Goal: Feedback & Contribution: Submit feedback/report problem

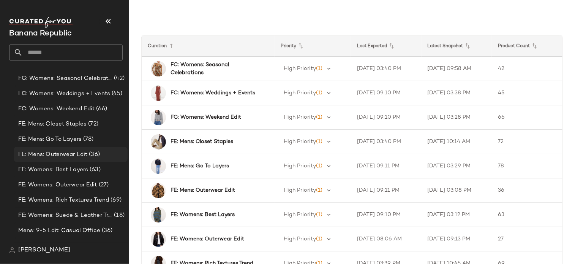
scroll to position [18, 0]
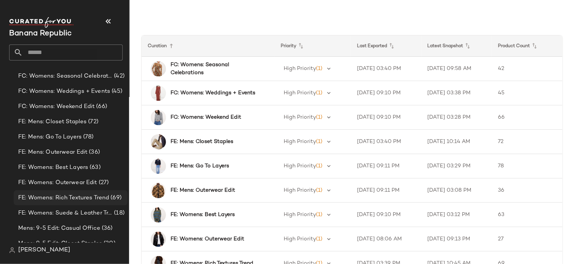
click at [79, 197] on span "FE: Womens: Rich Textures Trend" at bounding box center [63, 197] width 91 height 9
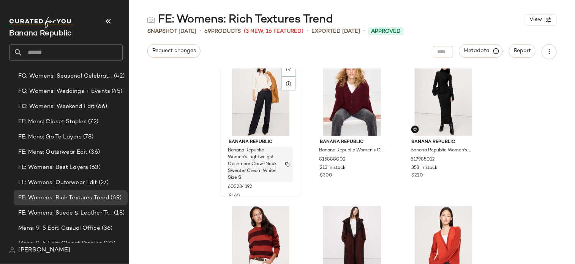
scroll to position [1046, 0]
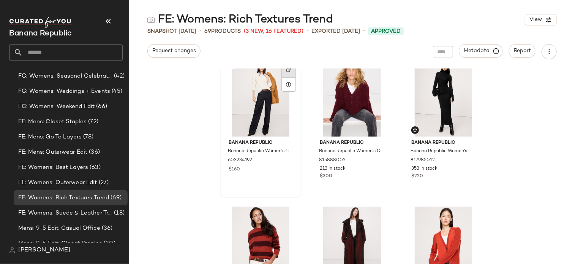
click at [287, 70] on img at bounding box center [289, 70] width 5 height 5
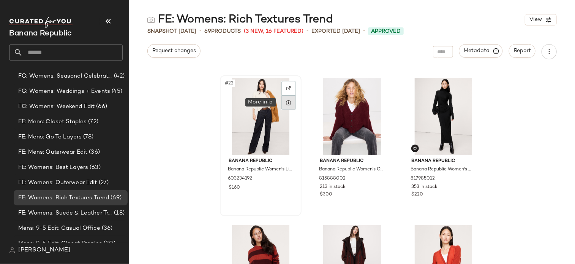
click at [286, 108] on div at bounding box center [289, 102] width 14 height 14
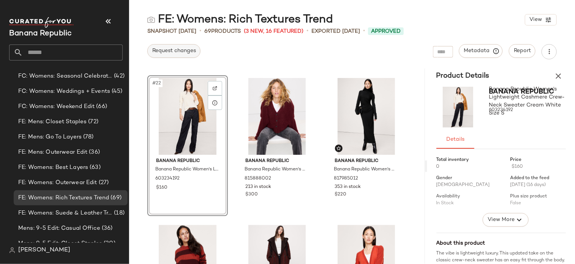
click at [183, 52] on span "Request changes" at bounding box center [174, 51] width 44 height 6
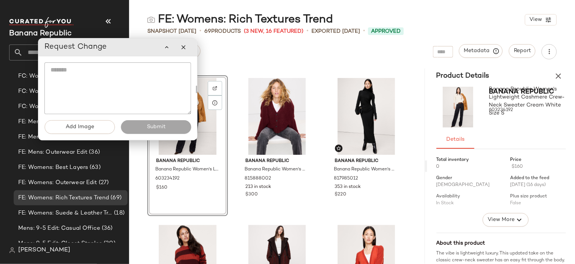
click at [162, 76] on textarea at bounding box center [117, 88] width 147 height 52
click at [186, 52] on button "button" at bounding box center [183, 47] width 15 height 15
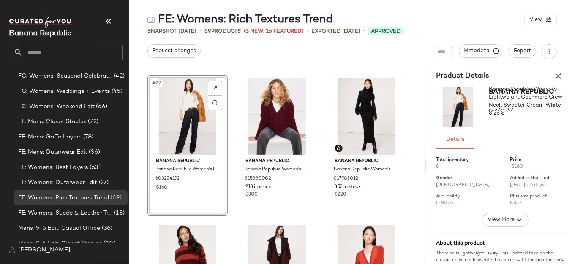
click at [193, 128] on div "#22" at bounding box center [187, 116] width 75 height 77
click at [182, 51] on span "Request changes" at bounding box center [174, 51] width 44 height 6
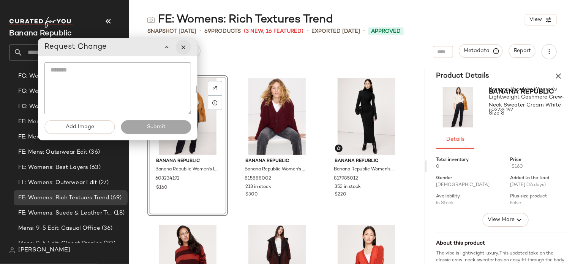
click at [187, 46] on button "button" at bounding box center [183, 47] width 15 height 15
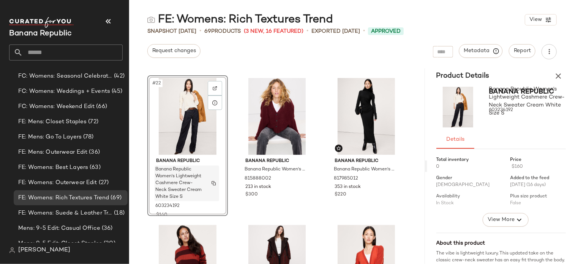
scroll to position [1038, 0]
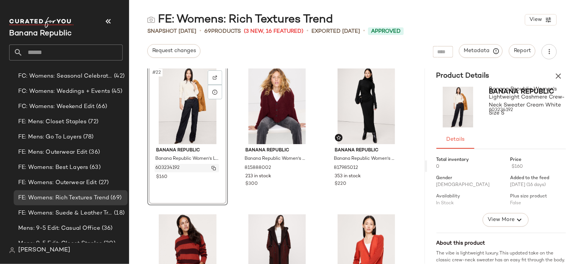
drag, startPoint x: 187, startPoint y: 168, endPoint x: 166, endPoint y: 166, distance: 20.7
click at [166, 166] on div "603234192" at bounding box center [187, 168] width 65 height 8
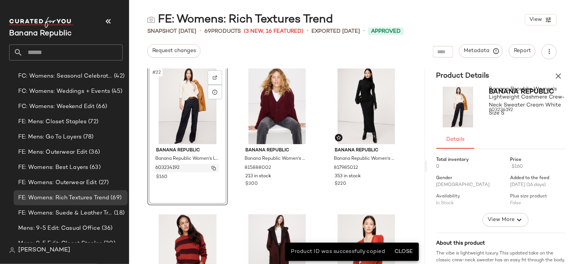
click at [215, 166] on img "button" at bounding box center [214, 168] width 5 height 5
click at [180, 60] on div "FE: Womens: Rich Textures Trend View Snapshot [DATE] • 69 Products (3 New, 16 F…" at bounding box center [352, 138] width 446 height 252
click at [178, 58] on div "Request changes" at bounding box center [173, 51] width 53 height 15
click at [173, 52] on span "Request changes" at bounding box center [174, 51] width 44 height 6
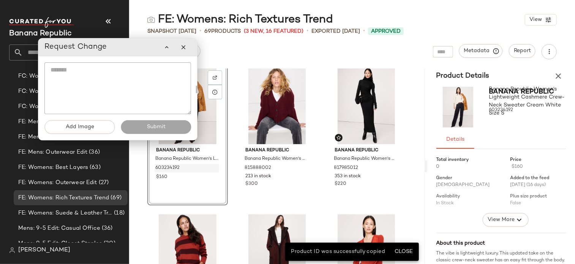
click at [144, 86] on textarea at bounding box center [117, 88] width 147 height 52
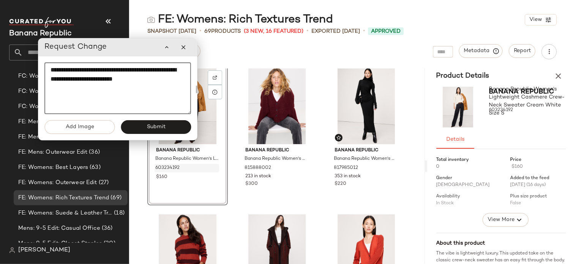
click at [86, 70] on textarea "**********" at bounding box center [117, 88] width 147 height 52
click at [87, 69] on textarea "**********" at bounding box center [117, 88] width 147 height 52
click at [97, 70] on textarea "**********" at bounding box center [117, 88] width 147 height 52
type textarea "**********"
click at [162, 127] on span "Submit" at bounding box center [155, 127] width 19 height 6
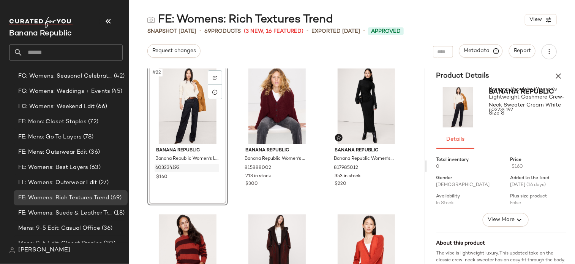
scroll to position [1008, 0]
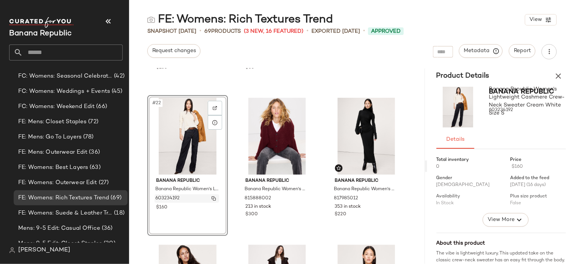
click at [214, 197] on img "button" at bounding box center [214, 198] width 5 height 5
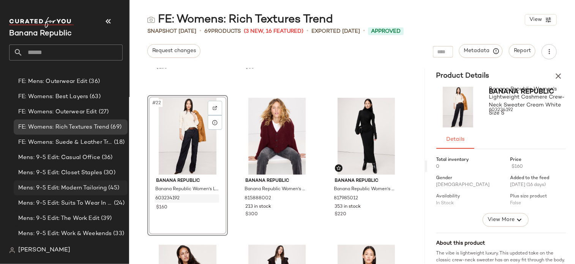
scroll to position [0, 0]
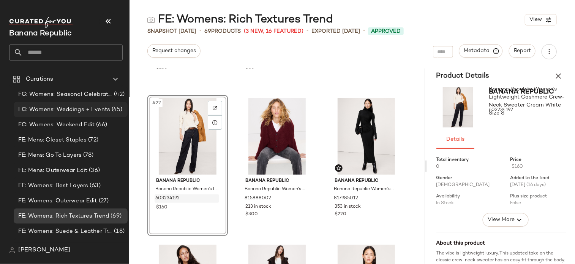
click at [82, 107] on span "FC: Womens: Weddings + Events" at bounding box center [64, 109] width 92 height 9
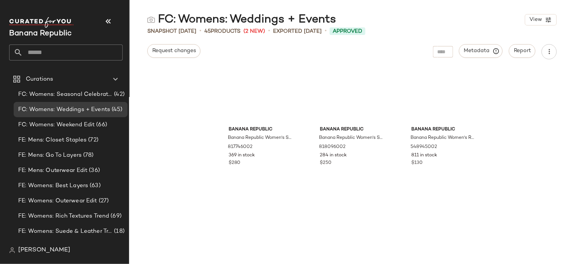
scroll to position [2007, 0]
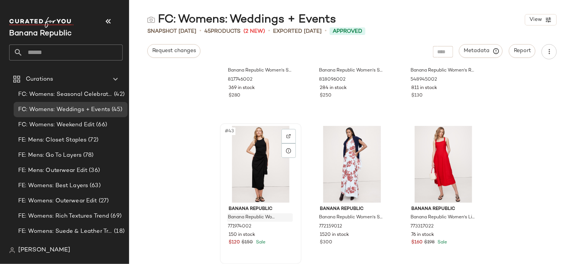
click at [262, 221] on span "Banana Republic Women's Knit Wrap Dress Black Size XS" at bounding box center [253, 217] width 50 height 7
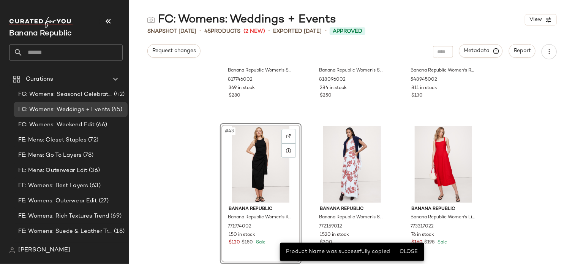
click at [224, 142] on div "#43" at bounding box center [261, 164] width 76 height 77
click at [175, 55] on button "Request changes" at bounding box center [173, 51] width 53 height 14
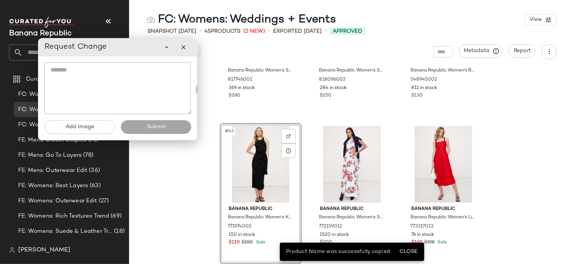
click at [146, 98] on textarea at bounding box center [117, 88] width 147 height 52
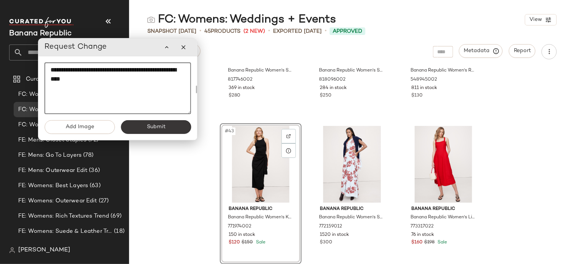
type textarea "**********"
click at [157, 128] on span "Submit" at bounding box center [155, 127] width 19 height 6
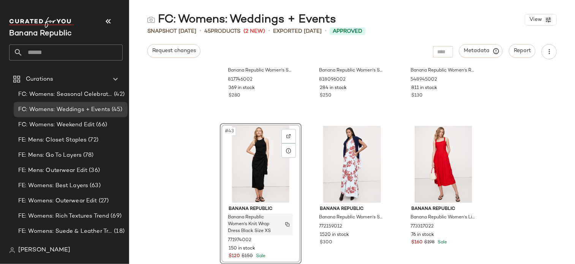
click at [275, 219] on span "Banana Republic Women's Knit Wrap Dress Black Size XS" at bounding box center [253, 224] width 50 height 21
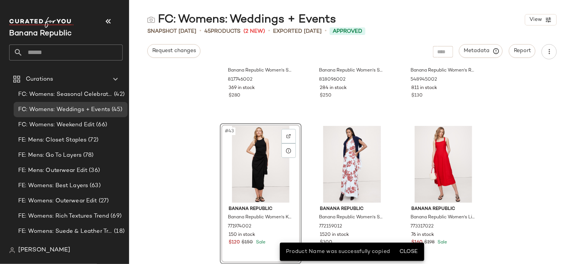
click at [265, 238] on div "#43 Banana Republic Banana Republic Women's Knit Wrap Dress Black Size XS 77197…" at bounding box center [261, 193] width 82 height 141
click at [254, 227] on div "771974002" at bounding box center [260, 226] width 66 height 8
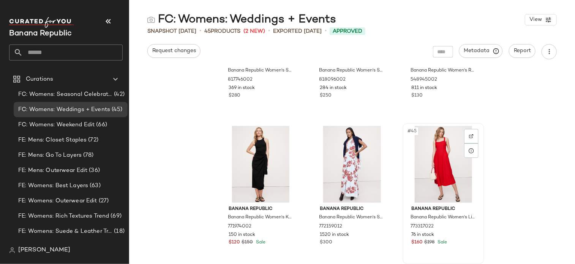
click at [450, 235] on div "76 in stock" at bounding box center [444, 234] width 64 height 7
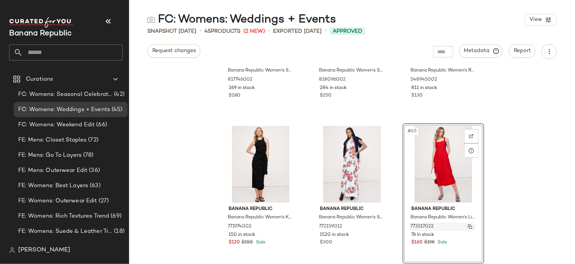
click at [468, 224] on img "button" at bounding box center [470, 226] width 5 height 5
